Goal: Download file/media

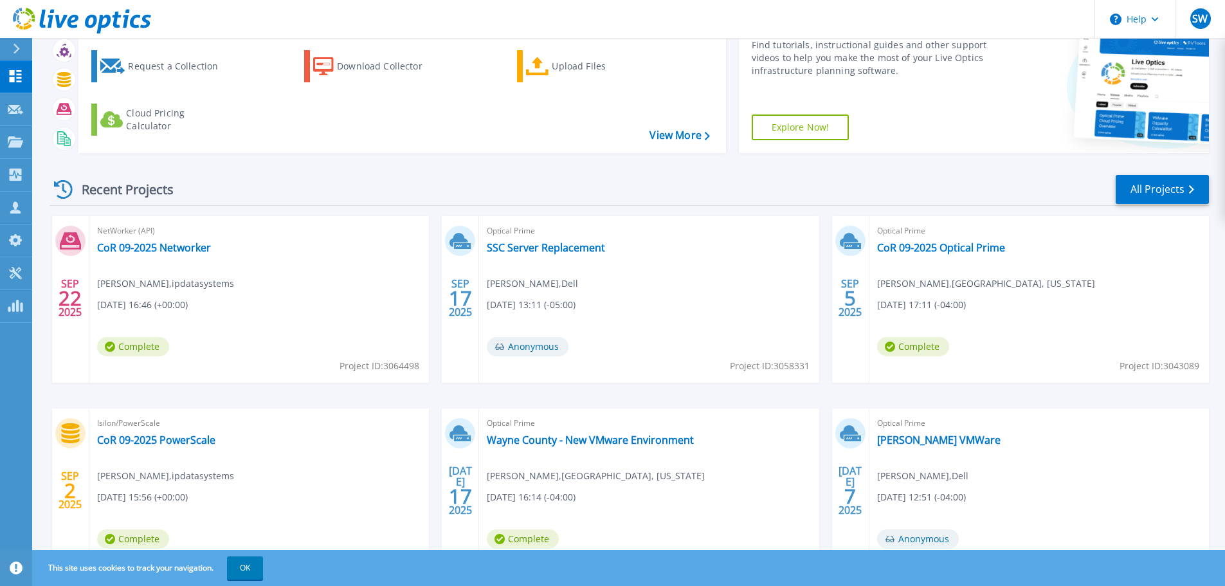
scroll to position [64, 0]
click at [140, 244] on link "CoR 09-2025 Networker" at bounding box center [154, 247] width 114 height 13
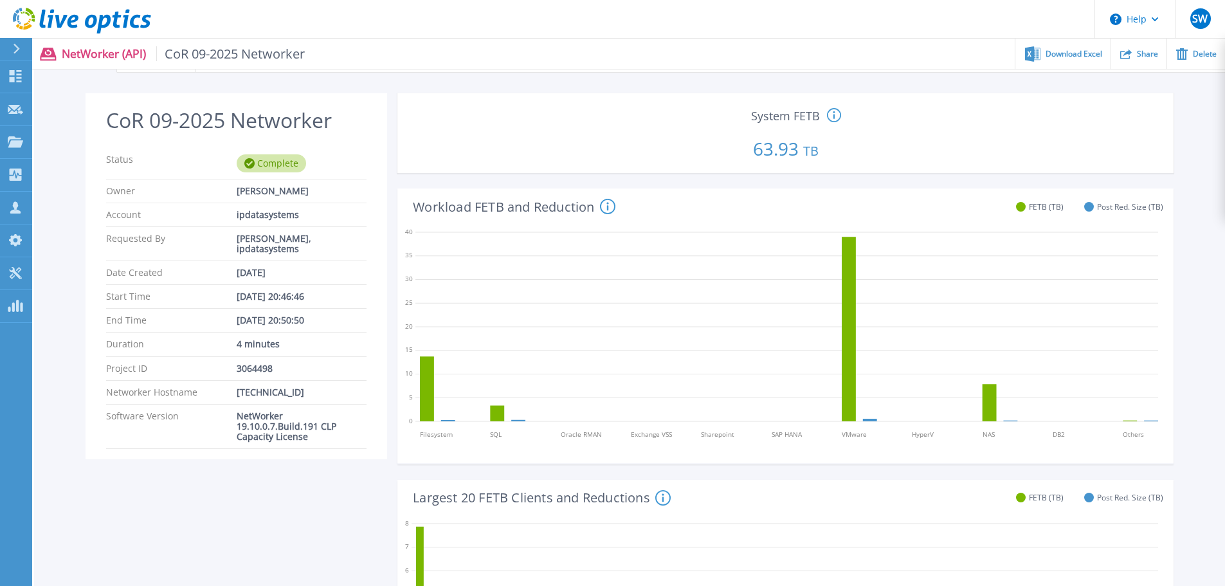
scroll to position [25, 0]
click at [282, 55] on span "CoR 09-2025 Networker" at bounding box center [230, 53] width 149 height 15
click at [233, 57] on span "CoR 09-2025 Networker" at bounding box center [230, 53] width 149 height 15
drag, startPoint x: 236, startPoint y: 48, endPoint x: 266, endPoint y: 55, distance: 30.4
click at [237, 48] on span "CoR 09-2025 Networker" at bounding box center [230, 53] width 149 height 15
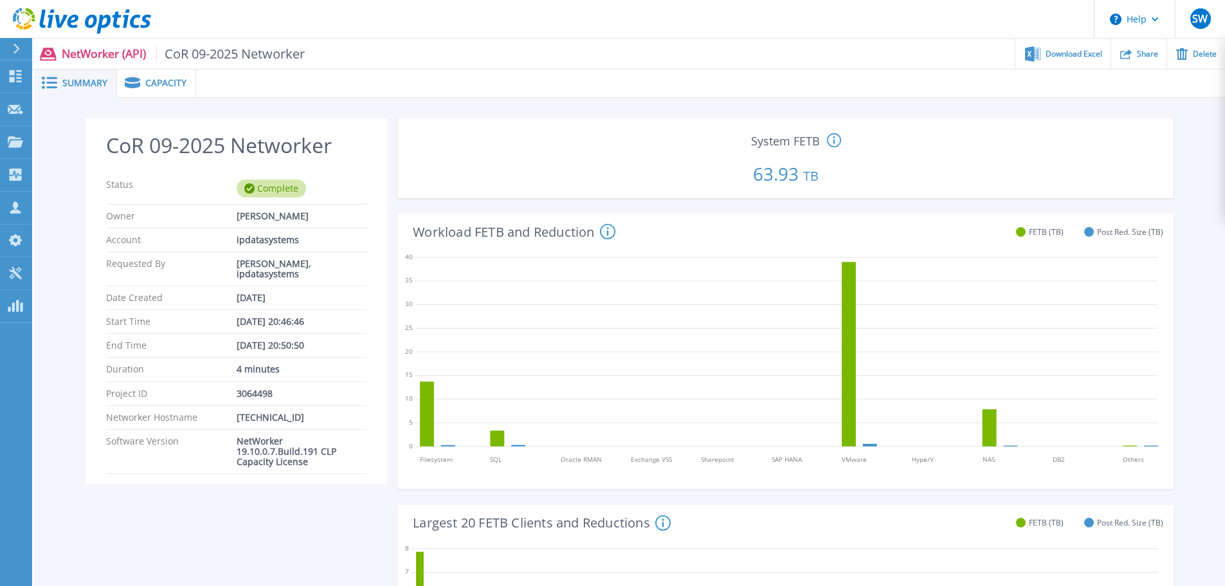
scroll to position [0, 0]
click at [158, 84] on span "Capacity" at bounding box center [165, 83] width 41 height 9
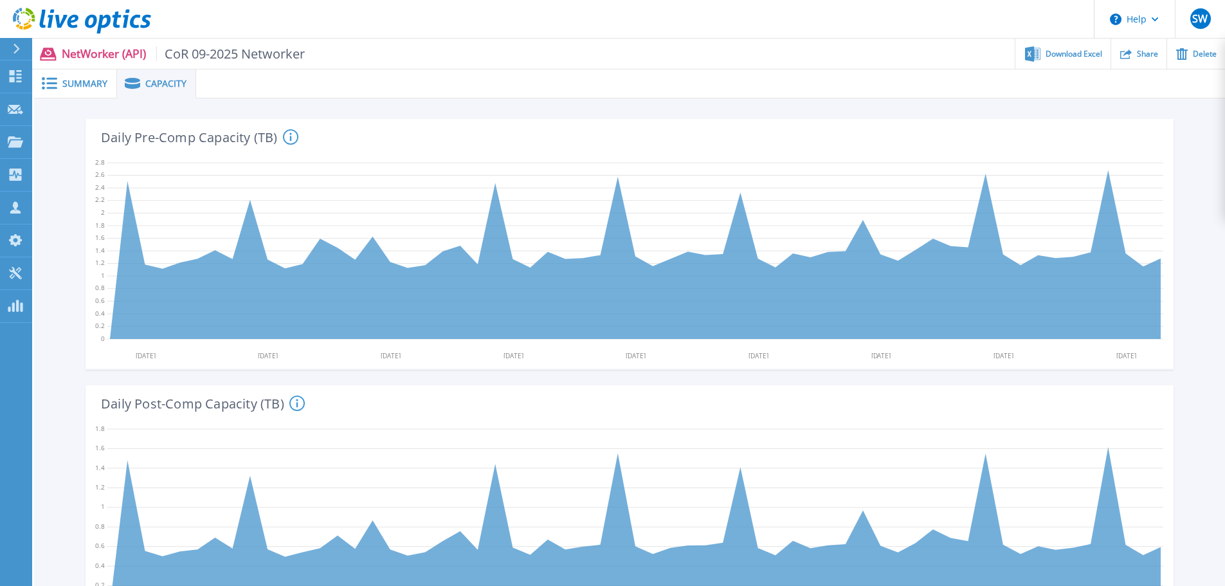
click at [76, 86] on span "Summary" at bounding box center [84, 83] width 45 height 9
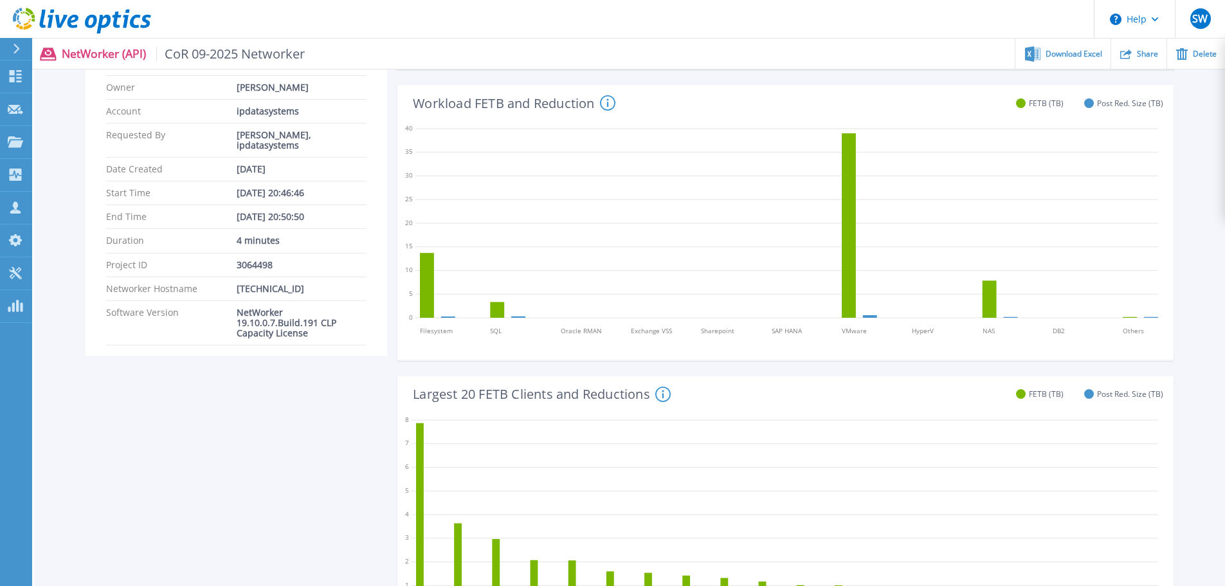
scroll to position [131, 0]
click at [1053, 54] on span "Download Excel" at bounding box center [1074, 54] width 57 height 8
click at [1067, 51] on span "Download Excel" at bounding box center [1074, 54] width 57 height 8
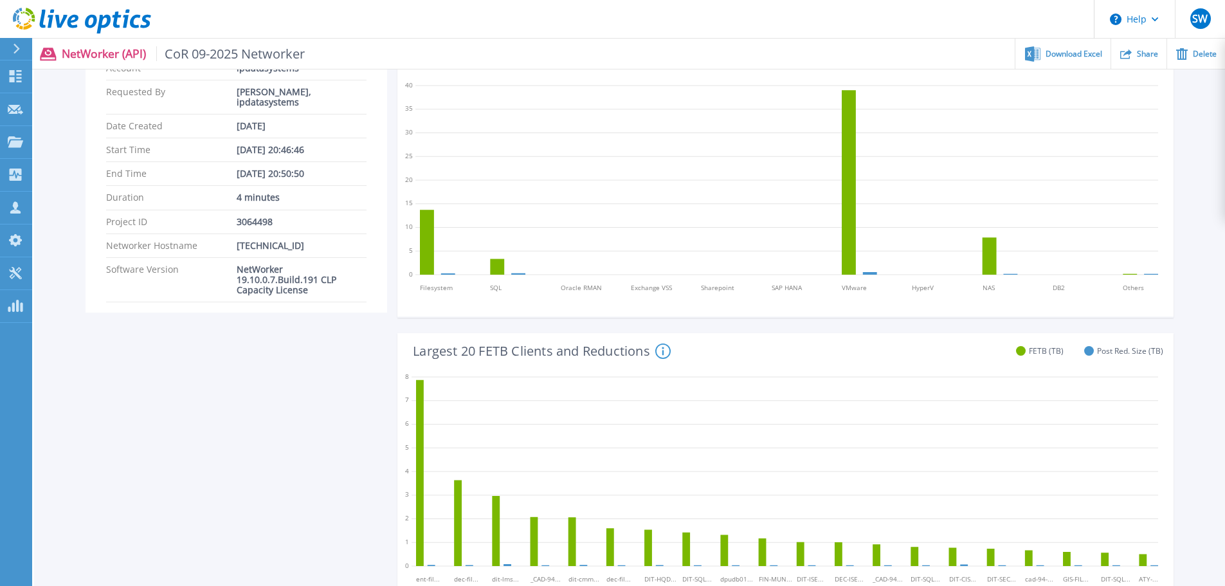
scroll to position [196, 0]
